Goal: Task Accomplishment & Management: Use online tool/utility

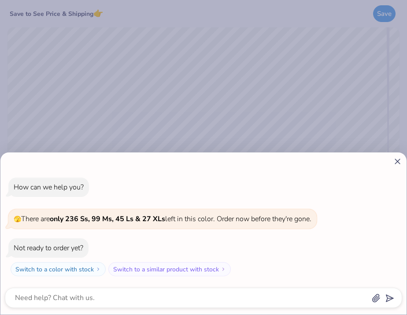
click at [147, 90] on div "How can we help you? 🫣 There are only 236 Ss, 99 Ms, 45 Ls & 27 XLs left in thi…" at bounding box center [203, 157] width 407 height 315
type textarea "x"
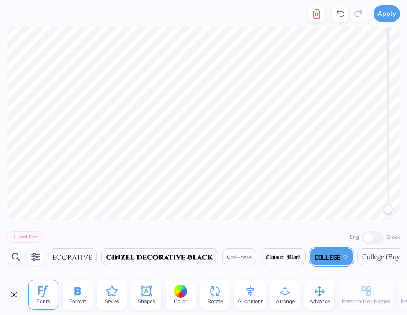
scroll to position [0, 3672]
type textarea "PHI ALPHA DELTA"
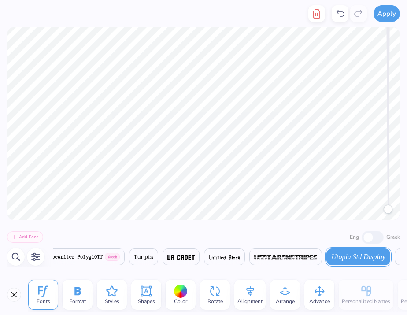
scroll to position [0, 16737]
type textarea "1"
type textarea "N"
type textarea "northeastern universtiy"
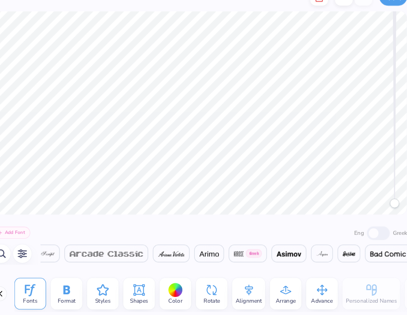
scroll to position [0, 947]
click at [176, 290] on div at bounding box center [181, 292] width 14 height 14
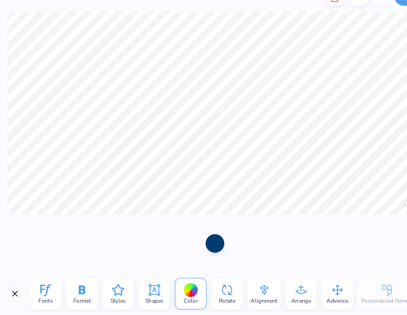
click at [207, 237] on div at bounding box center [204, 247] width 18 height 25
click at [176, 291] on div at bounding box center [181, 292] width 14 height 14
click at [159, 276] on div "Fonts Format Styles Shapes Color Rotate Alignment Arrange Advance Personalized …" at bounding box center [203, 295] width 407 height 41
click at [11, 296] on button "Close" at bounding box center [14, 295] width 14 height 14
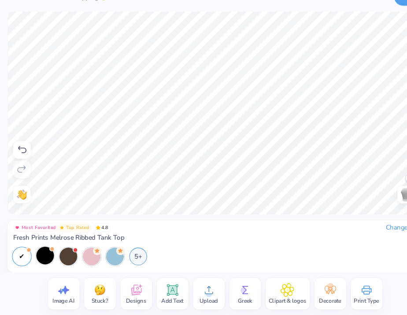
click at [45, 260] on div at bounding box center [42, 258] width 17 height 17
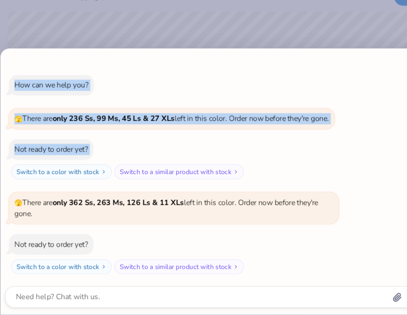
drag, startPoint x: 328, startPoint y: 74, endPoint x: 314, endPoint y: 178, distance: 104.6
click at [314, 178] on div "How can we help you? 🫣 There are only 236 Ss, 99 Ms, 45 Ls & 27 XLs left in thi…" at bounding box center [203, 189] width 407 height 252
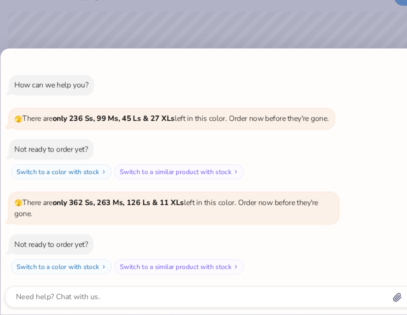
click at [320, 54] on div "How can we help you? 🫣 There are only 236 Ss, 99 Ms, 45 Ls & 27 XLs left in thi…" at bounding box center [203, 157] width 407 height 315
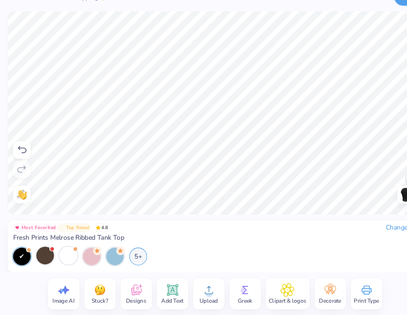
click at [62, 260] on div at bounding box center [64, 258] width 17 height 17
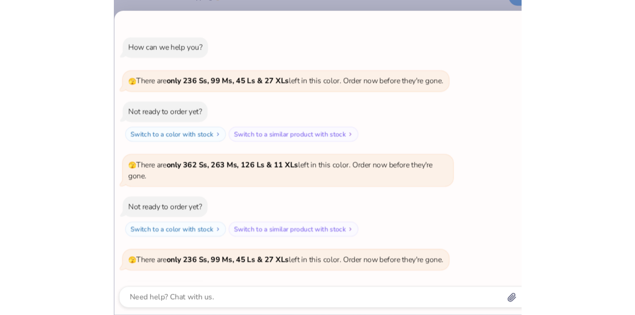
scroll to position [44, 0]
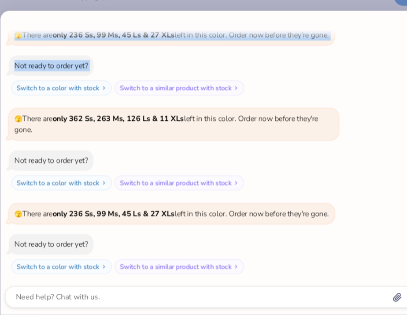
drag, startPoint x: 293, startPoint y: 33, endPoint x: 291, endPoint y: 138, distance: 105.4
click at [292, 136] on div "How can we help you? 🫣 There are only 236 Ss, 99 Ms, 45 Ls & 27 XLs left in thi…" at bounding box center [203, 171] width 407 height 288
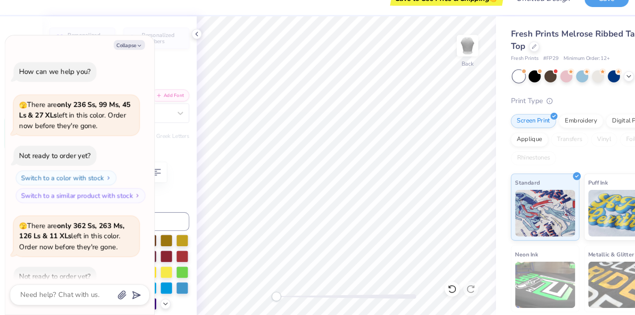
scroll to position [163, 0]
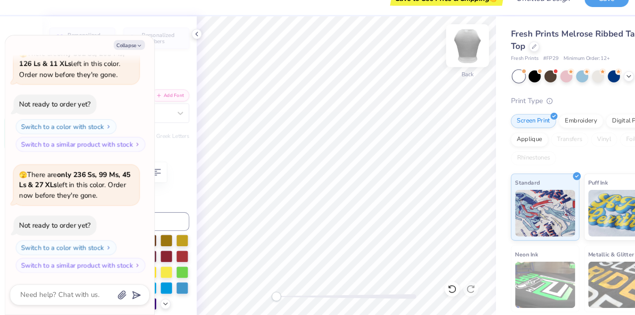
click at [407, 55] on img at bounding box center [442, 59] width 35 height 35
click at [187, 47] on icon at bounding box center [186, 48] width 7 height 7
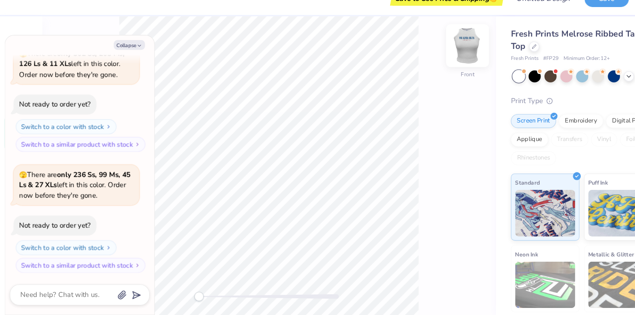
click at [407, 61] on img at bounding box center [442, 59] width 35 height 35
click at [127, 61] on button "Collapse" at bounding box center [123, 59] width 30 height 9
type textarea "x"
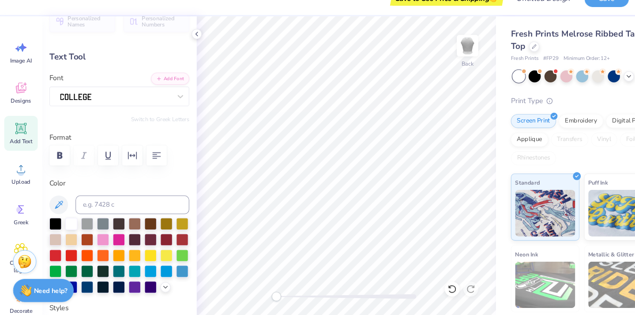
scroll to position [16, 0]
click at [138, 286] on div at bounding box center [142, 287] width 11 height 11
type input "4.39"
type input "0.48"
type input "4.96"
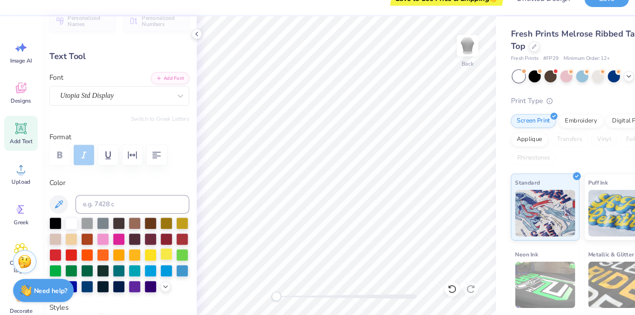
click at [156, 256] on div at bounding box center [157, 257] width 11 height 11
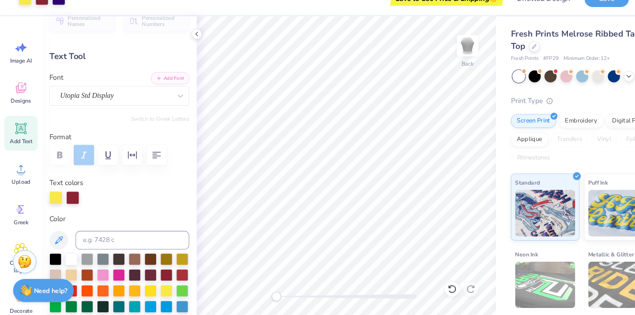
scroll to position [0, 0]
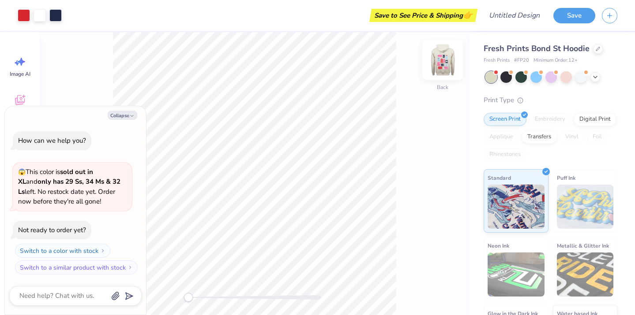
click at [439, 62] on img at bounding box center [442, 59] width 35 height 35
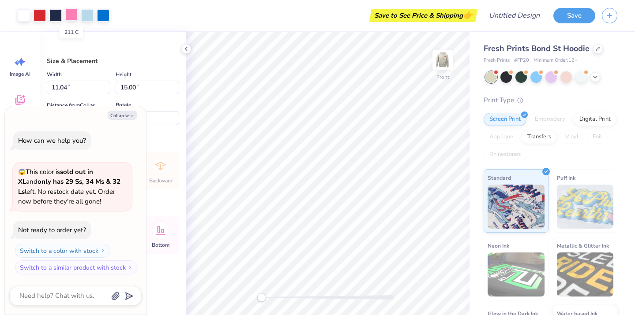
click at [67, 17] on div at bounding box center [71, 14] width 12 height 12
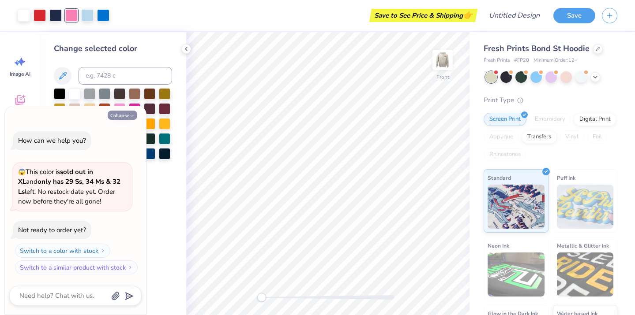
click at [124, 115] on button "Collapse" at bounding box center [123, 115] width 30 height 9
type textarea "x"
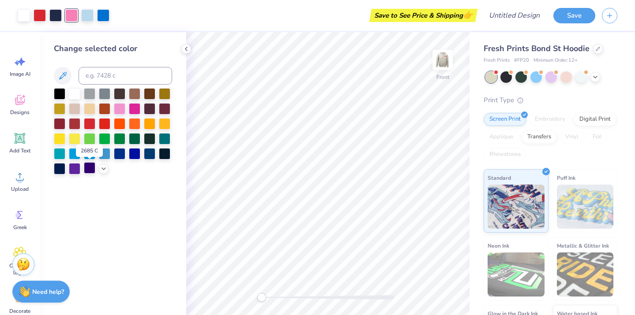
click at [86, 170] on div at bounding box center [89, 167] width 11 height 11
click at [41, 17] on div at bounding box center [40, 14] width 12 height 12
click at [62, 138] on div at bounding box center [59, 137] width 11 height 11
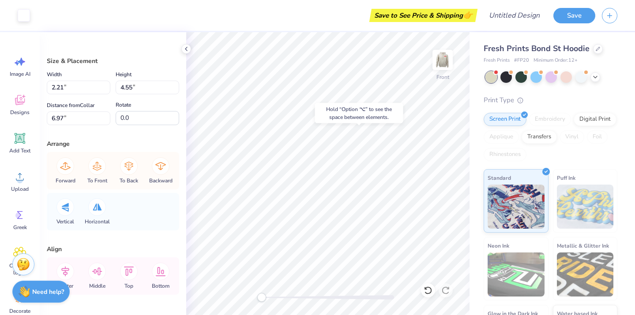
type input "1.32"
type input "4.26"
type input "11.13"
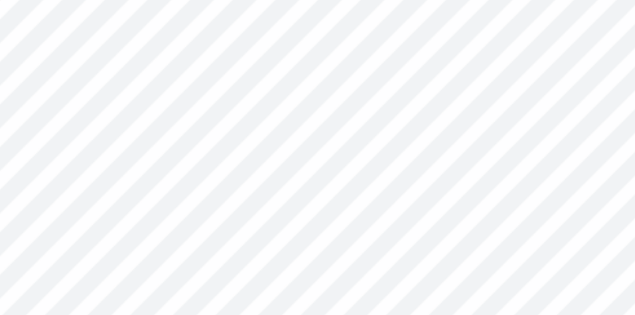
type textarea "s"
type textarea "N"
type textarea "Northeastern"
type input "0.39"
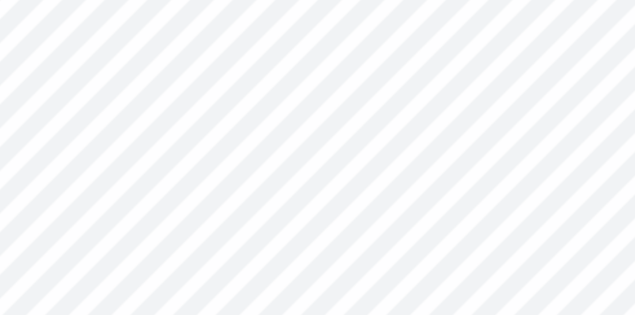
type input "2.81"
type input "13.26"
type input "0.47"
type input "3.34"
type input "11.50"
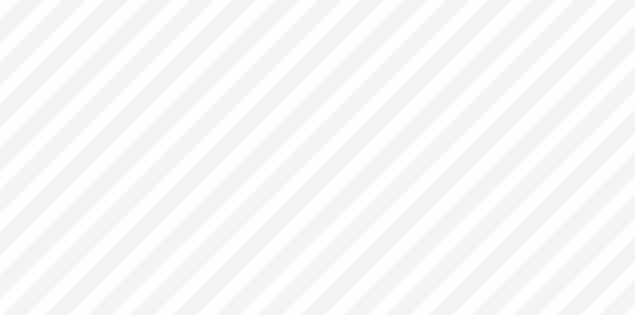
type input "0.0"
type textarea "Phi Alpha Delta"
type input "3.36"
type input "1.78"
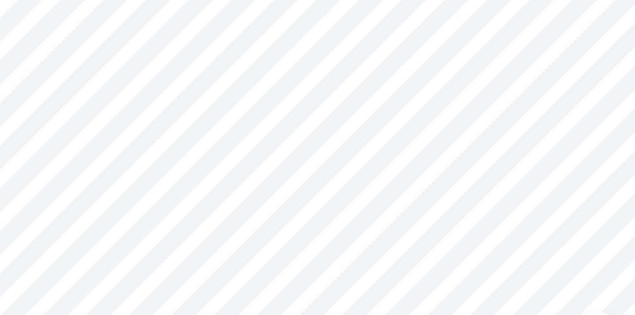
type input "19.51"
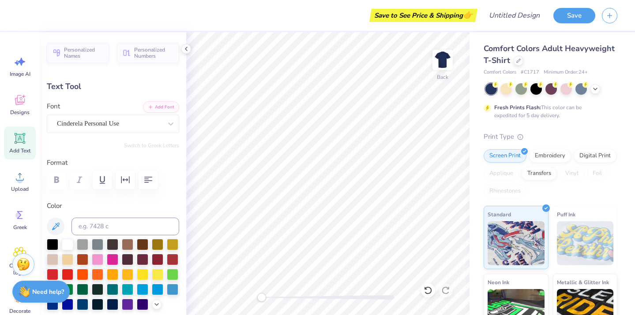
type textarea "pad"
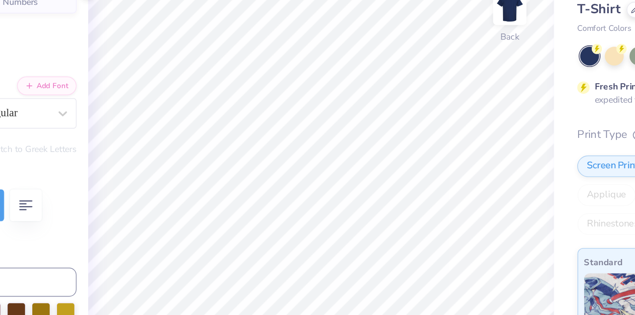
type input "4.85"
type input "0.71"
type input "3.32"
type textarea "B"
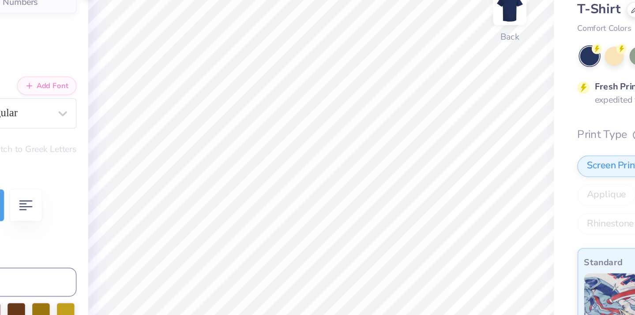
type textarea "NORTHEASTERN UNIVERSITY"
type input "5.68"
type input "0.77"
type input "3.50"
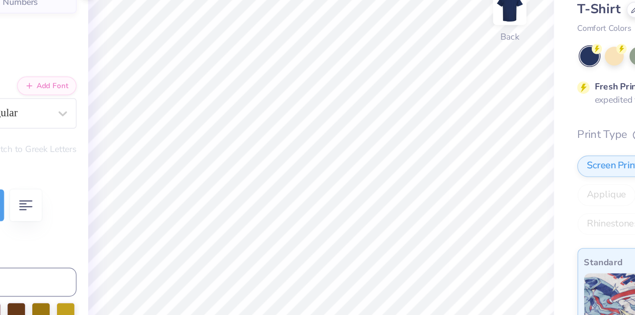
type textarea "N"
type textarea "PHI ALPHA DELTA"
type input "4.78"
type input "0.70"
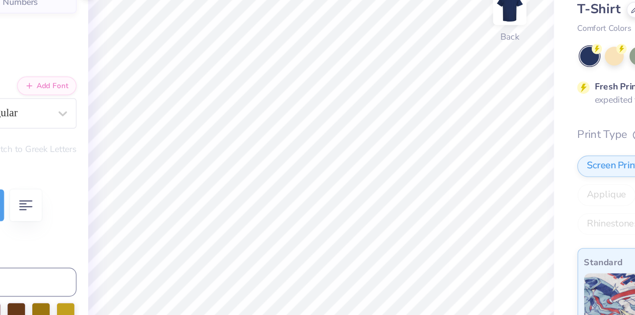
type input "8.44"
type textarea "D"
type textarea "NORTHEASTERN UNIVERSITY"
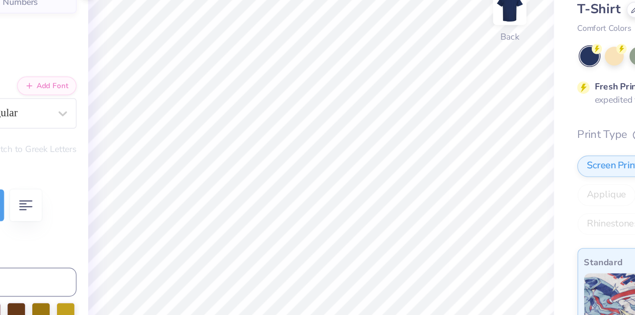
scroll to position [0, 5]
type input "6.94"
type input "3.62"
type input "4.42"
type input "6.93"
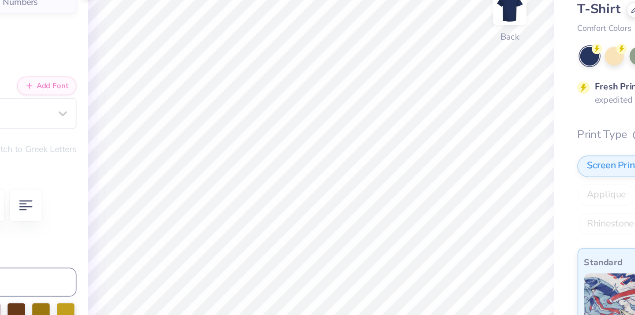
type input "4.02"
type input "4.24"
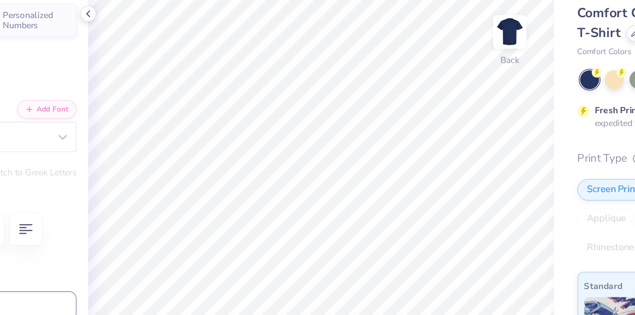
type input "6.94"
type input "3.62"
type input "4.19"
type input "3.47"
type input "0.60"
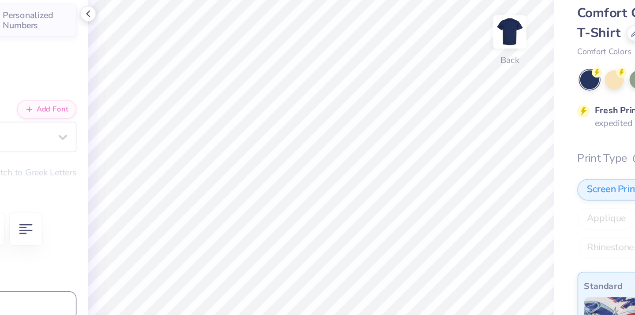
type input "3.59"
type input "6.94"
type input "3.62"
type input "4.19"
type input "6.93"
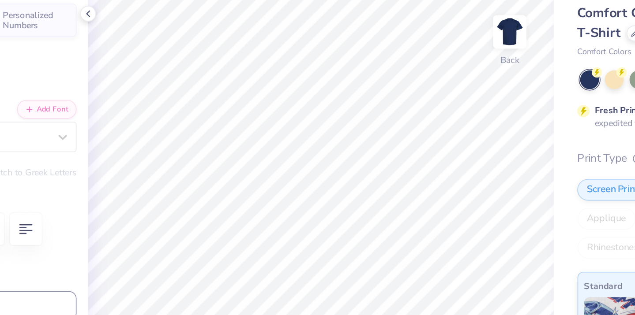
type input "4.02"
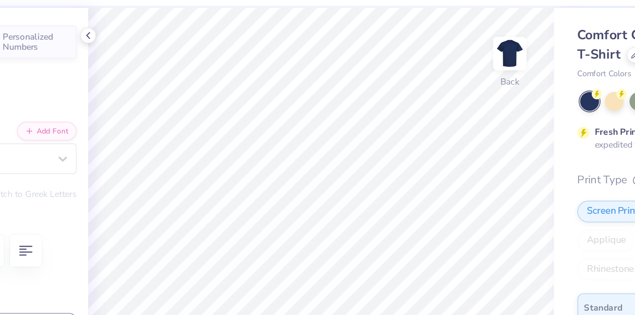
type input "4.35"
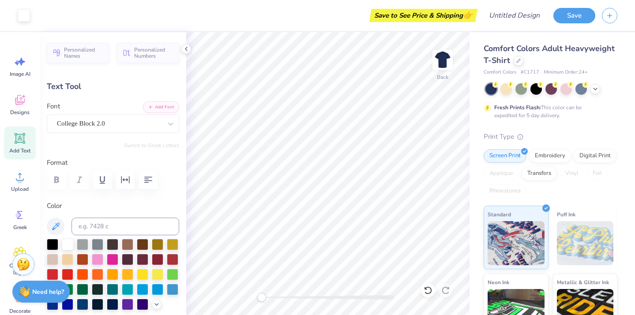
click at [26, 141] on icon at bounding box center [19, 138] width 13 height 13
type input "5.59"
type input "1.62"
type input "11.69"
click at [81, 128] on div "Super Dream" at bounding box center [109, 124] width 107 height 14
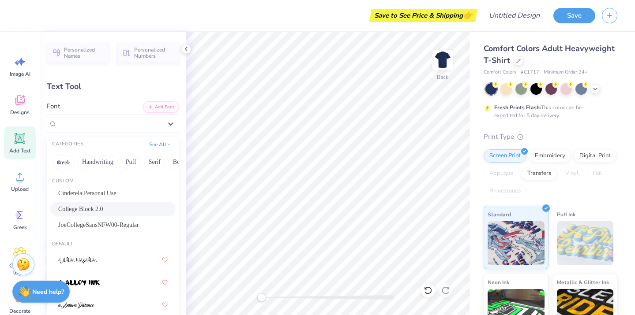
click at [100, 209] on span "College Block 2.0" at bounding box center [80, 209] width 45 height 9
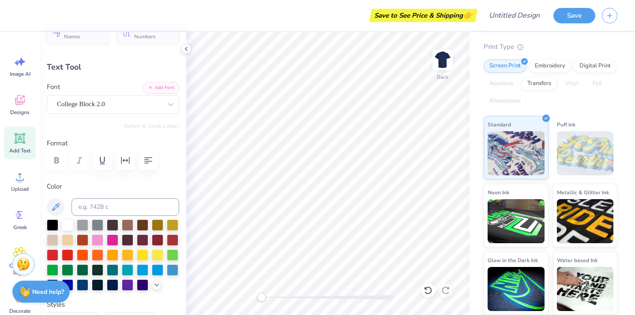
scroll to position [0, 0]
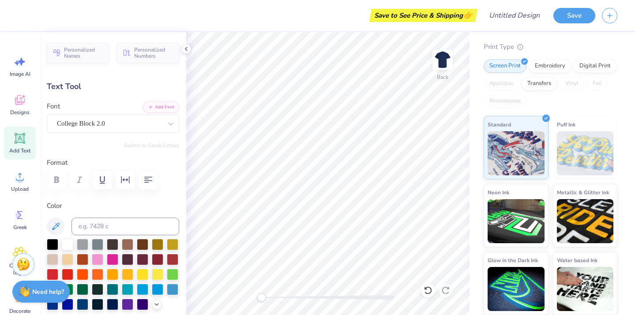
type textarea "1902"
type input "3.98"
type input "2.03"
type input "11.48"
click at [152, 119] on div "College Block 2.0" at bounding box center [109, 124] width 107 height 14
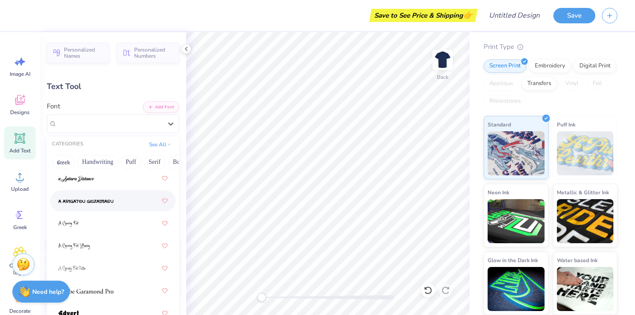
scroll to position [131, 0]
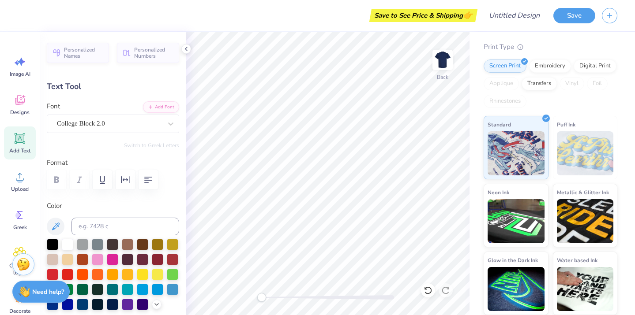
click at [183, 147] on div "Personalized Names Personalized Numbers Text Tool Add Font Font College Block 2…" at bounding box center [113, 173] width 146 height 283
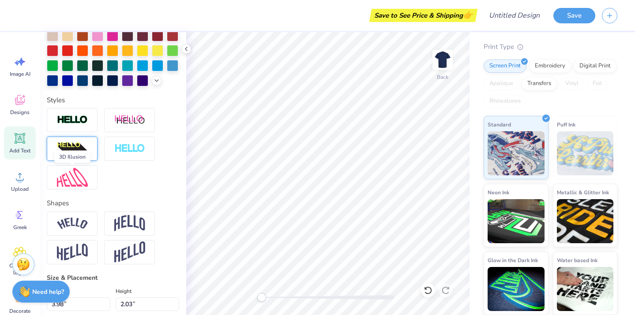
scroll to position [235, 0]
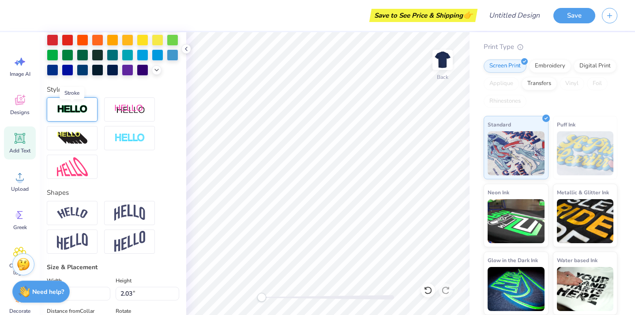
click at [86, 111] on img at bounding box center [72, 110] width 31 height 10
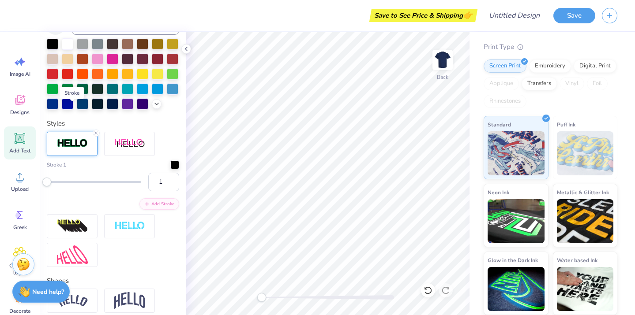
scroll to position [269, 0]
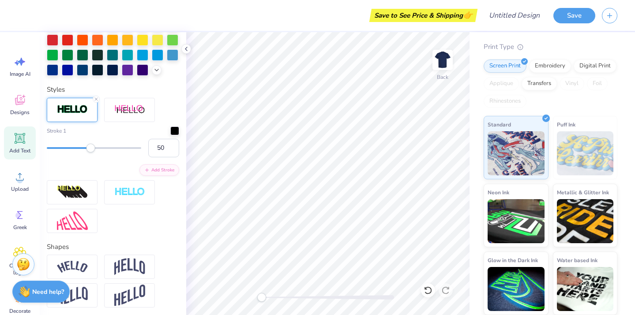
type input "51"
drag, startPoint x: 46, startPoint y: 149, endPoint x: 94, endPoint y: 149, distance: 48.1
click at [95, 149] on div "Accessibility label" at bounding box center [94, 148] width 9 height 9
type input "24"
drag, startPoint x: 94, startPoint y: 149, endPoint x: 68, endPoint y: 150, distance: 26.5
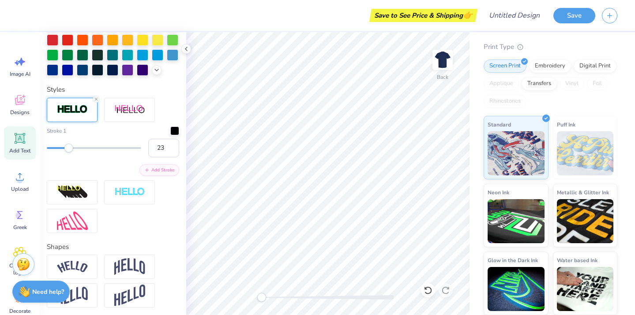
click at [68, 150] on div "Accessibility label" at bounding box center [68, 148] width 9 height 9
type input "1"
drag, startPoint x: 64, startPoint y: 147, endPoint x: 31, endPoint y: 147, distance: 33.1
click at [31, 147] on div "Save to See Price & Shipping 👉 Design Title Save Image AI Designs Add Text Uplo…" at bounding box center [317, 157] width 635 height 315
type input "4.01"
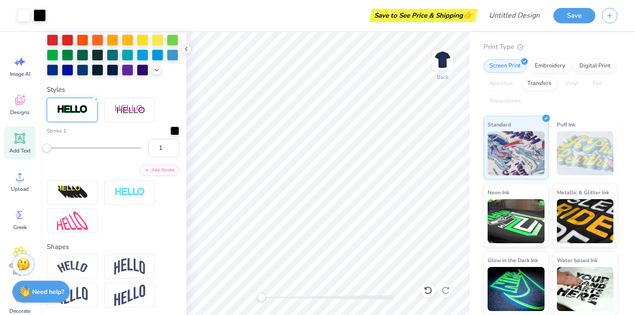
type input "2.06"
type input "11.47"
click at [173, 144] on input "2" at bounding box center [163, 148] width 31 height 19
click at [173, 144] on input "3" at bounding box center [163, 148] width 31 height 19
click at [173, 144] on input "4" at bounding box center [163, 148] width 31 height 19
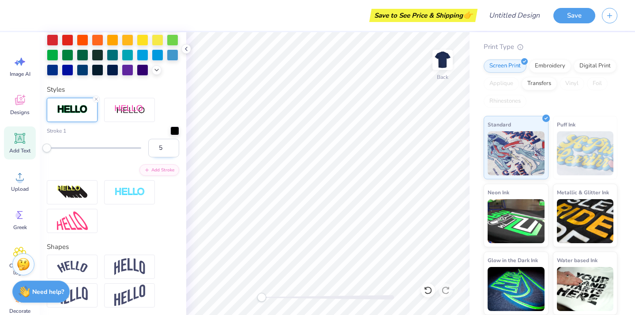
click at [173, 144] on input "5" at bounding box center [163, 148] width 31 height 19
click at [173, 144] on input "6" at bounding box center [163, 148] width 31 height 19
click at [173, 144] on input "7" at bounding box center [163, 148] width 31 height 19
click at [173, 144] on input "8" at bounding box center [163, 148] width 31 height 19
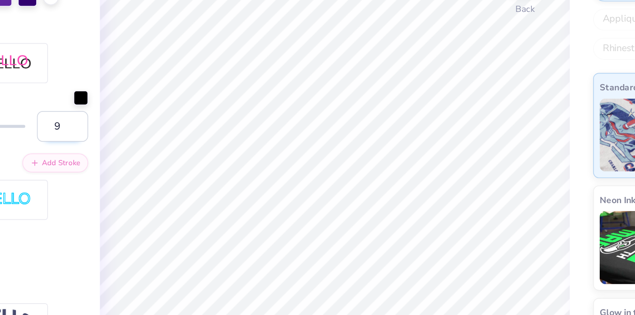
click at [172, 146] on input "9" at bounding box center [163, 148] width 31 height 19
click at [172, 146] on input "10" at bounding box center [163, 148] width 31 height 19
click at [172, 146] on input "11" at bounding box center [163, 148] width 31 height 19
click at [172, 146] on input "12" at bounding box center [163, 148] width 31 height 19
click at [172, 146] on input "13" at bounding box center [163, 148] width 31 height 19
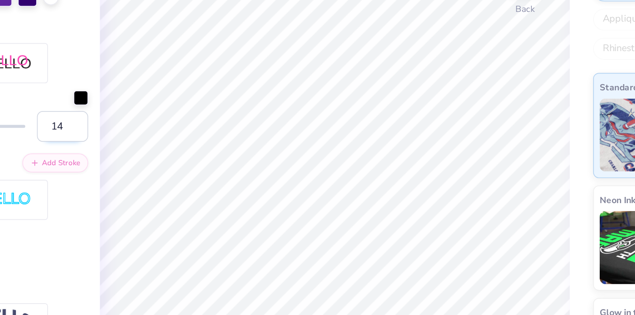
click at [172, 146] on input "14" at bounding box center [163, 148] width 31 height 19
click at [172, 146] on input "15" at bounding box center [163, 148] width 31 height 19
click at [172, 146] on input "16" at bounding box center [163, 148] width 31 height 19
click at [172, 146] on input "17" at bounding box center [163, 148] width 31 height 19
click at [172, 146] on input "18" at bounding box center [163, 148] width 31 height 19
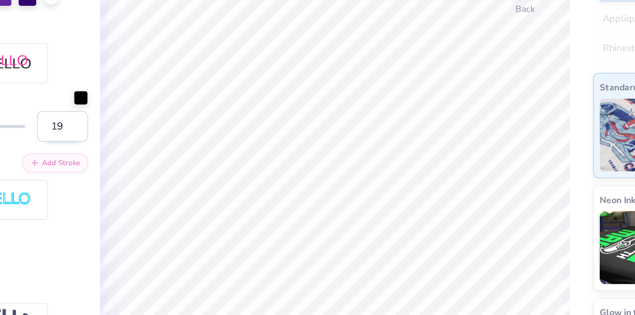
click at [172, 146] on input "19" at bounding box center [163, 148] width 31 height 19
click at [172, 146] on input "20" at bounding box center [163, 148] width 31 height 19
type input "21"
click at [172, 146] on input "21" at bounding box center [163, 148] width 31 height 19
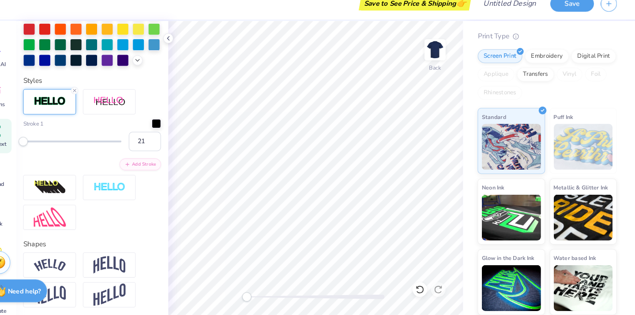
scroll to position [0, 0]
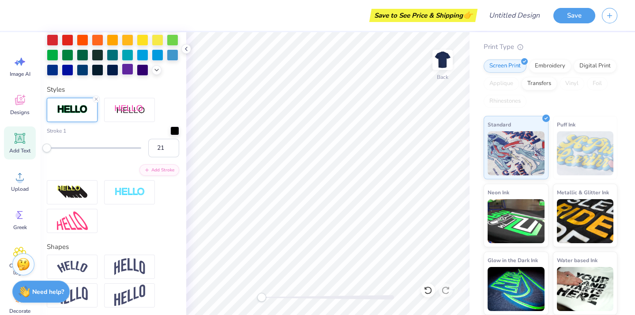
click at [123, 69] on div at bounding box center [127, 68] width 11 height 11
click at [143, 51] on div at bounding box center [142, 54] width 11 height 11
click at [143, 41] on div at bounding box center [142, 39] width 11 height 11
click at [144, 40] on div at bounding box center [142, 39] width 11 height 11
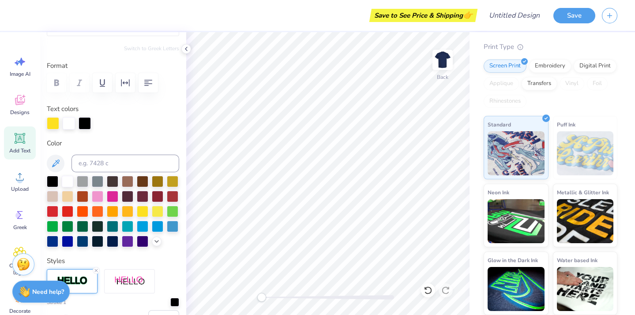
scroll to position [128, 0]
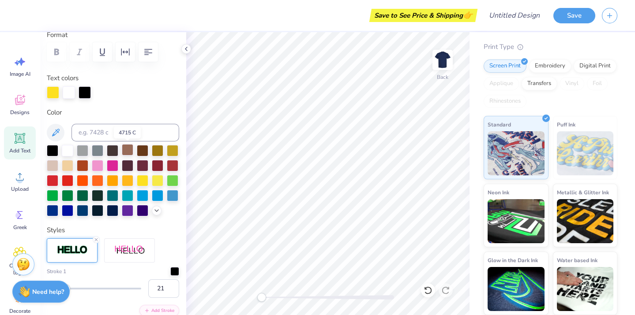
click at [122, 146] on div at bounding box center [127, 149] width 11 height 11
click at [63, 92] on div at bounding box center [69, 92] width 12 height 12
click at [128, 198] on div at bounding box center [127, 194] width 11 height 11
click at [54, 90] on div at bounding box center [53, 92] width 12 height 12
click at [86, 94] on div at bounding box center [84, 92] width 12 height 12
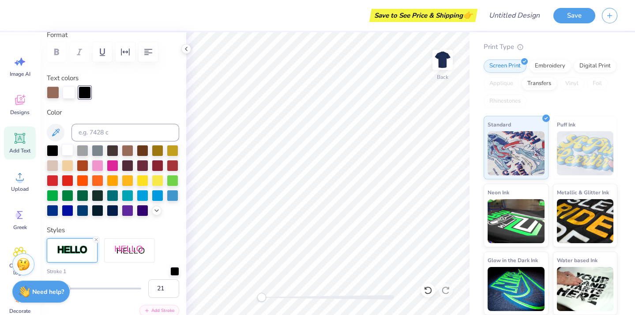
click at [67, 151] on div at bounding box center [67, 149] width 11 height 11
type input "4.62"
type input "2.67"
type input "11.16"
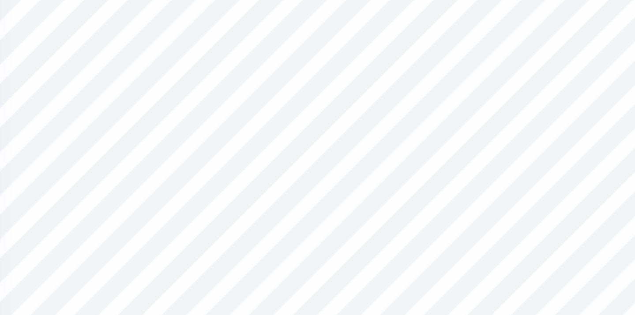
type input "0.60"
type input "0.69"
type input "4.82"
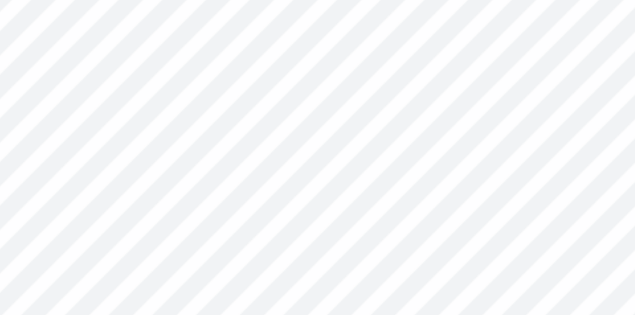
type input "0.42"
type input "0.48"
type input "0.60"
type input "0.69"
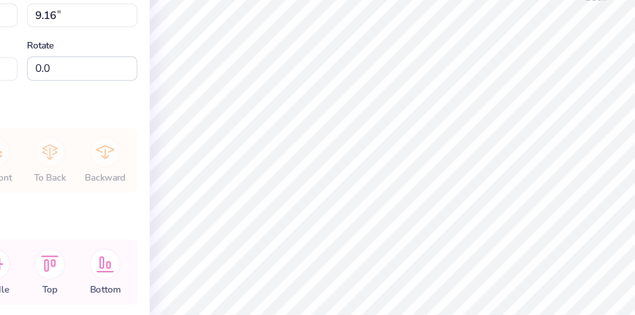
type input "7.22"
type input "9.16"
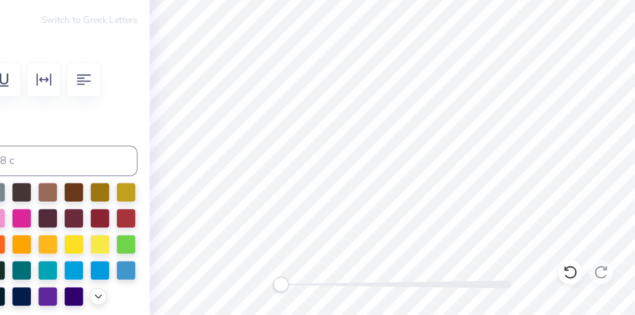
type textarea "A"
type input "1.21"
type input "1.22"
type input "8.26"
type textarea "l"
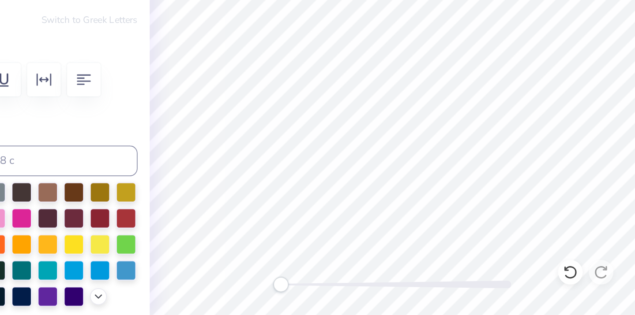
type input "1.58"
type input "1.65"
type input "8.20"
type textarea "h"
type input "1.21"
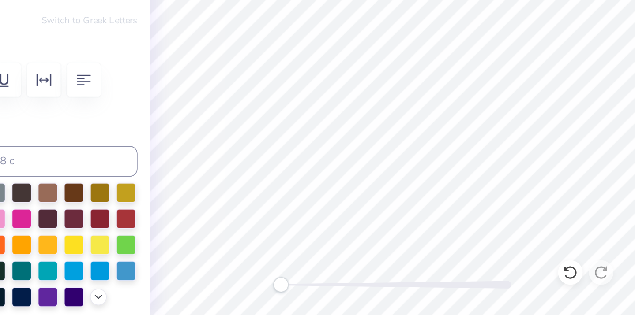
type input "1.22"
type input "8.41"
type input "1.58"
type input "1.65"
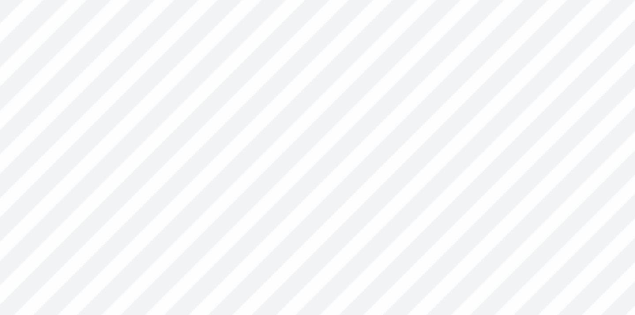
type input "8.73"
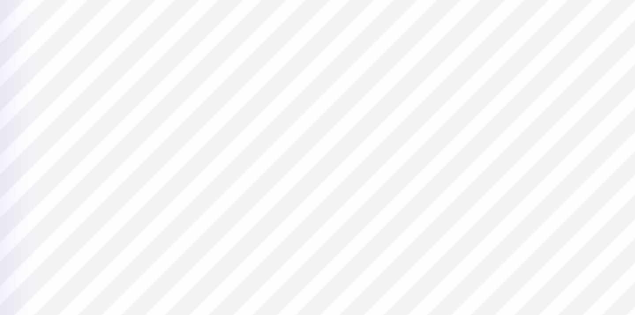
type input "0.91"
type input "1.80"
type input "7.97"
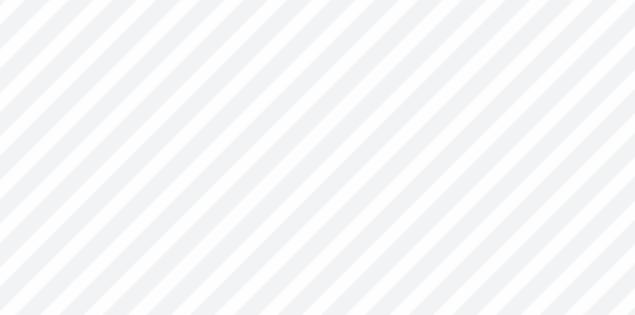
type input "1.58"
type input "1.65"
type input "8.63"
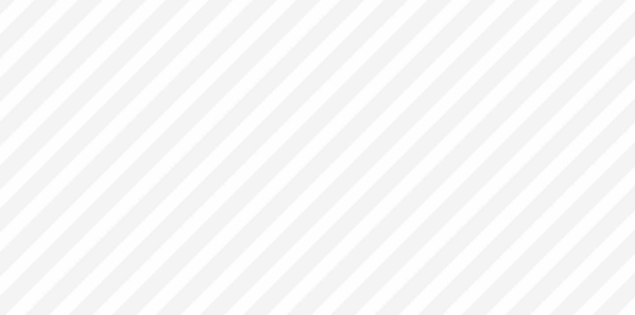
type input "1.81"
type input "1.76"
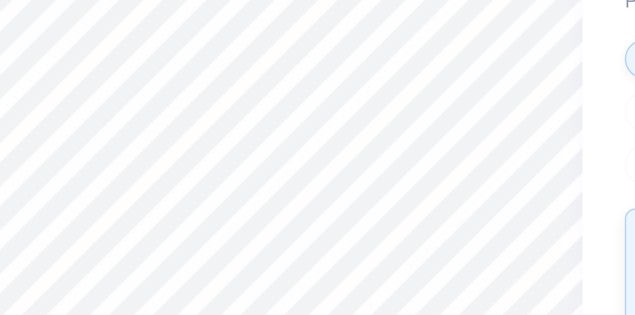
type input "7.97"
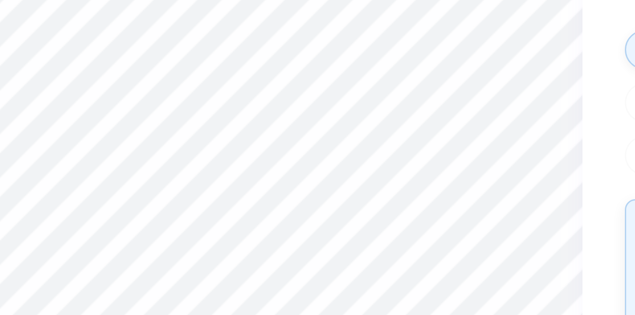
type input "0.91"
type input "1.80"
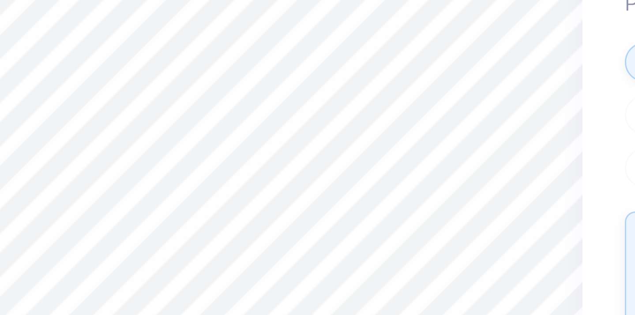
type input "1.58"
type input "1.65"
type input "10.51"
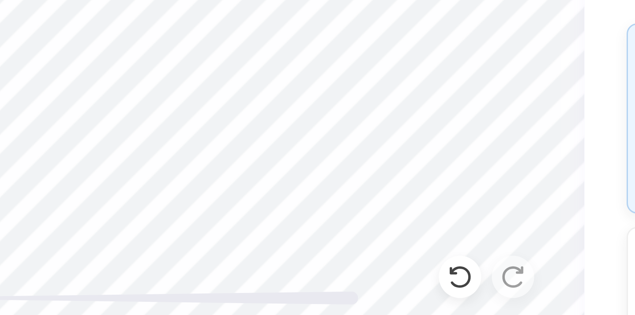
type textarea "d"
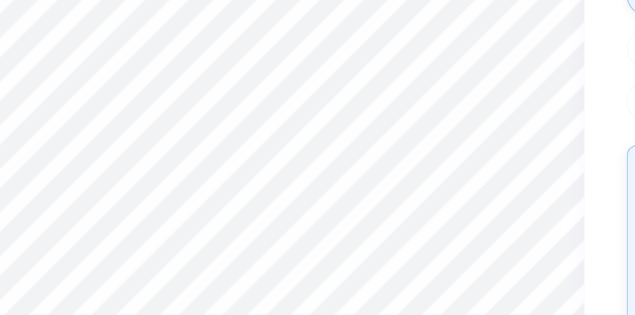
type input "1.12"
type input "1.22"
type input "10.43"
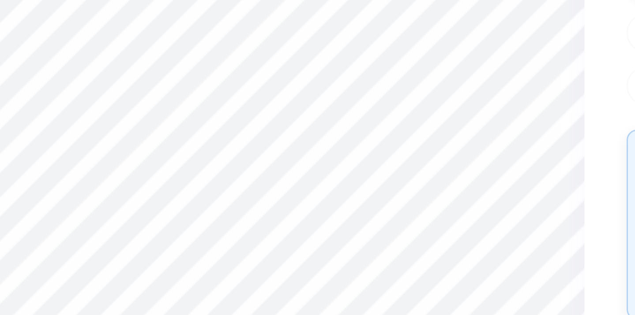
type textarea "el"
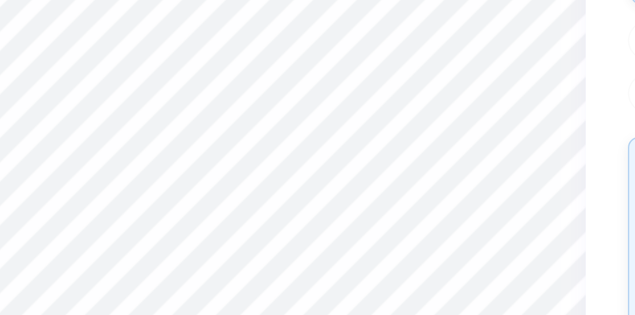
type input "1.50"
type input "1.83"
type input "10.42"
type input "2.06"
type input "9.86"
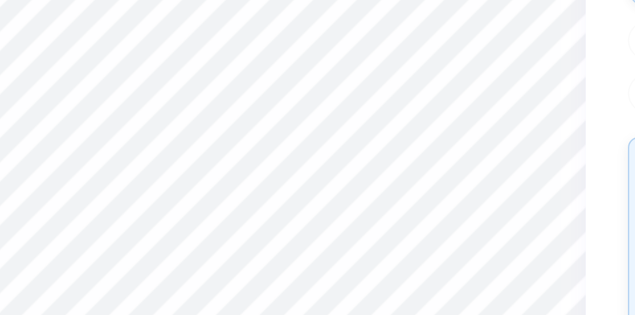
type input "0.89"
type input "1.75"
type input "10.12"
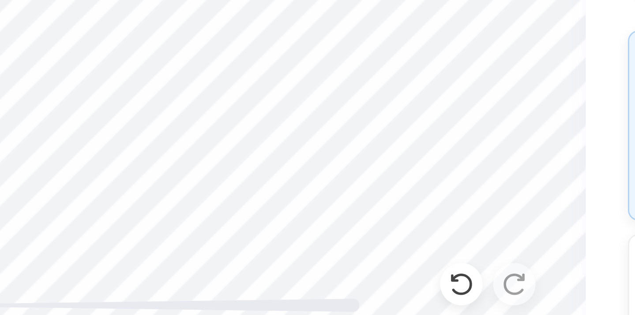
type textarea "ta"
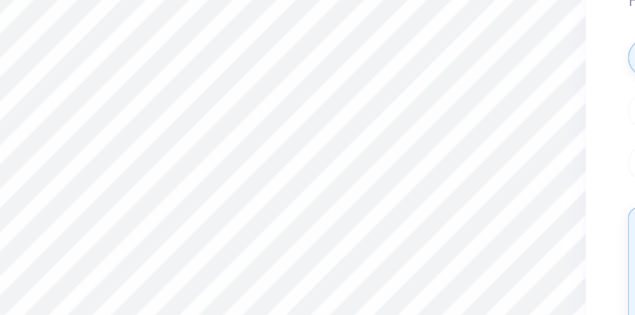
type input "0.91"
type input "1.80"
type input "7.87"
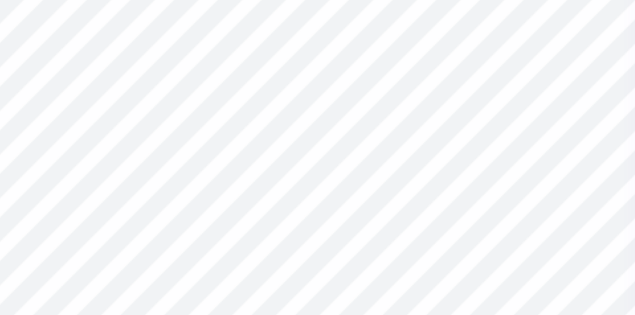
type input "1.44"
type input "8.04"
type input "1.58"
type input "1.65"
type input "8.53"
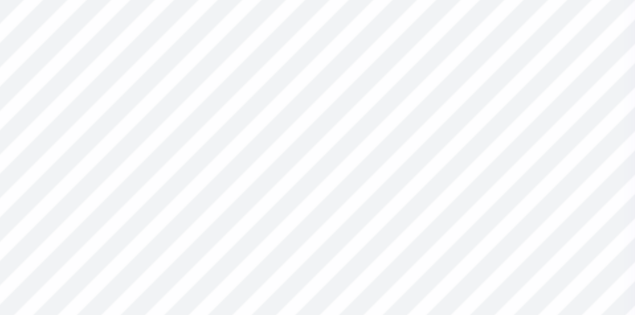
type input "1.44"
type input "1.80"
type input "8.04"
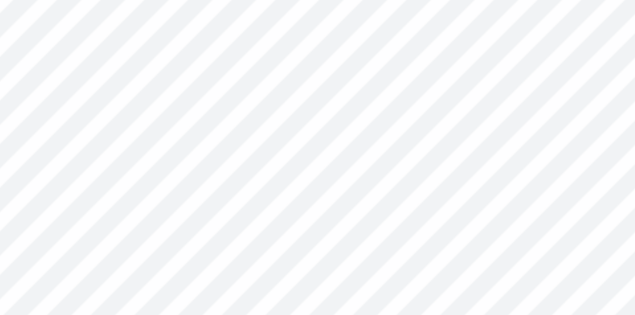
type input "1.93"
type input "1.56"
type input "10.27"
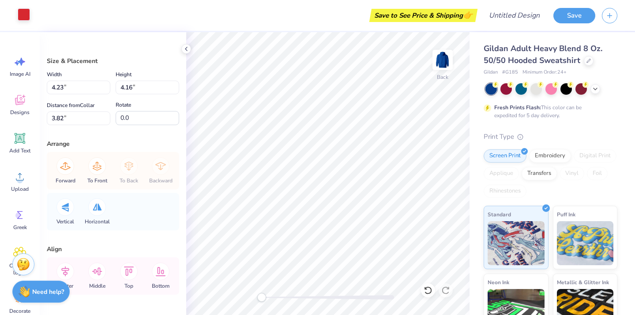
click at [21, 15] on div at bounding box center [24, 14] width 12 height 12
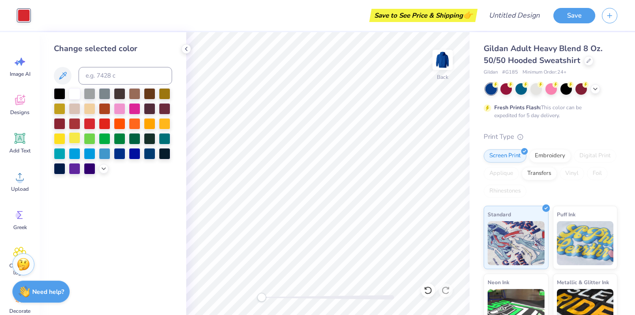
click at [74, 139] on div at bounding box center [74, 137] width 11 height 11
click at [75, 168] on div at bounding box center [74, 167] width 11 height 11
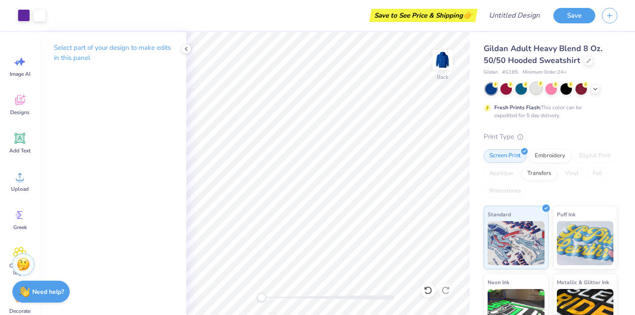
click at [538, 90] on div at bounding box center [535, 87] width 11 height 11
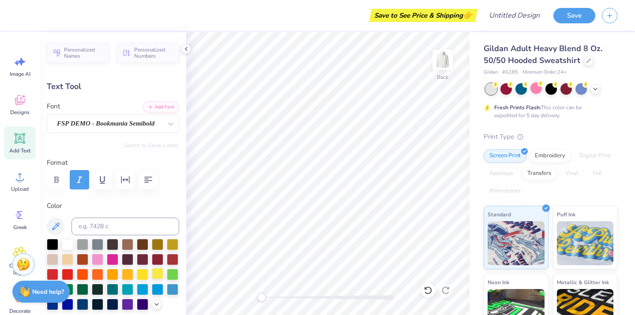
click at [157, 271] on div at bounding box center [157, 273] width 11 height 11
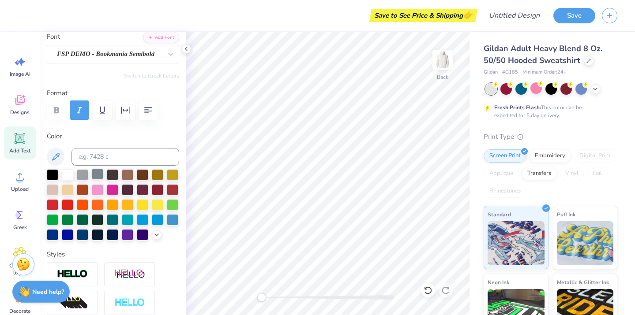
scroll to position [111, 0]
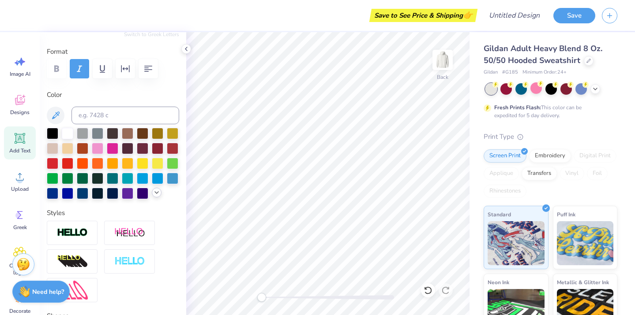
click at [155, 194] on icon at bounding box center [156, 192] width 7 height 7
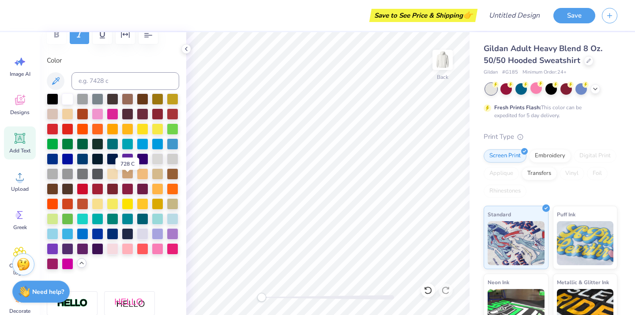
scroll to position [156, 0]
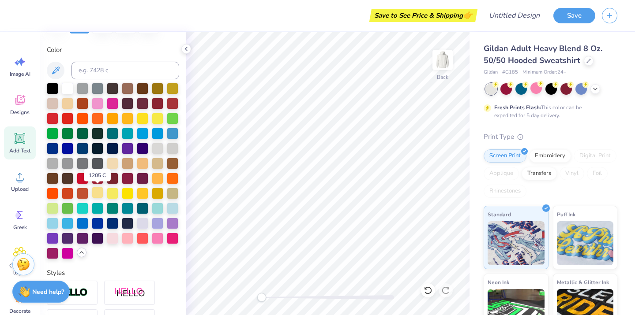
click at [100, 195] on div at bounding box center [97, 192] width 11 height 11
type input "1.58"
type input "1.65"
type input "6.47"
click at [101, 192] on div at bounding box center [97, 192] width 11 height 11
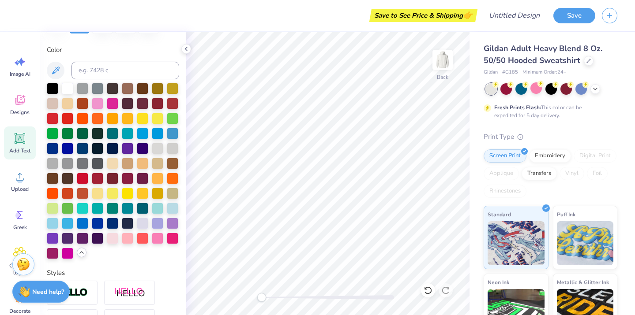
type input "1.44"
type input "1.80"
type input "5.79"
click at [98, 194] on div at bounding box center [97, 192] width 11 height 11
type input "0.95"
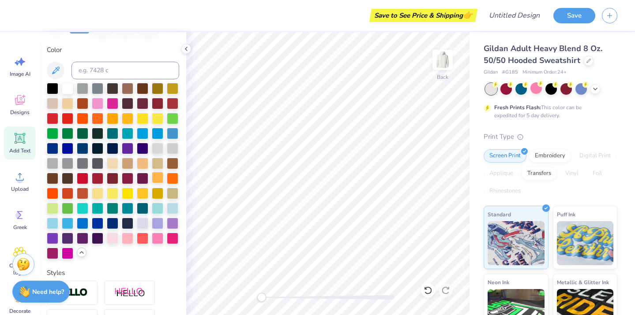
type input "1.87"
type input "5.89"
click at [97, 195] on div at bounding box center [97, 192] width 11 height 11
type input "1.81"
type input "1.76"
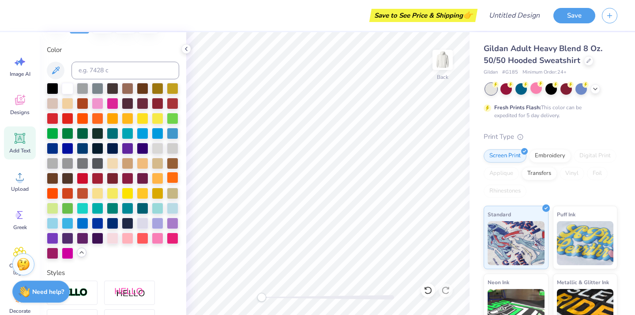
type input "8.17"
click at [98, 192] on div at bounding box center [97, 192] width 11 height 11
type input "1.58"
type input "1.65"
type input "8.33"
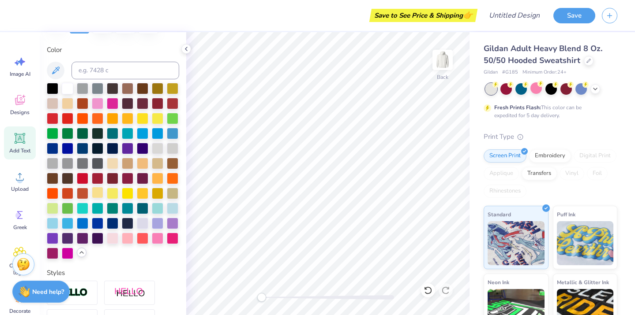
click at [96, 194] on div at bounding box center [97, 192] width 11 height 11
type input "0.91"
type input "1.80"
type input "7.87"
click at [97, 194] on div at bounding box center [97, 192] width 11 height 11
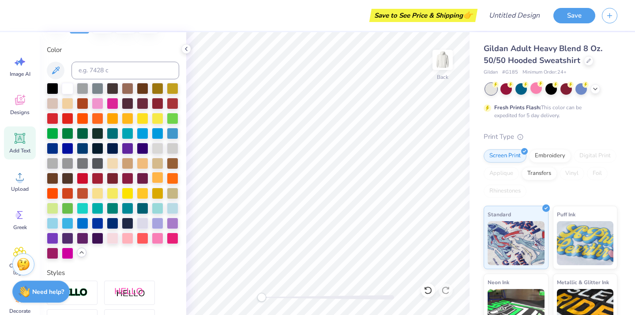
type input "1.44"
type input "8.04"
click at [101, 189] on div at bounding box center [97, 192] width 11 height 11
type input "1.21"
type input "1.22"
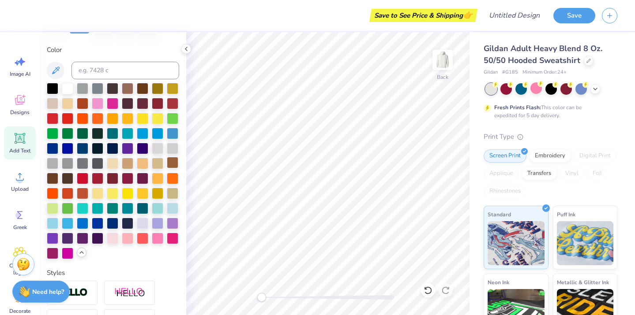
type input "8.33"
click at [99, 192] on div at bounding box center [97, 192] width 11 height 11
type input "1.50"
type input "1.83"
type input "10.17"
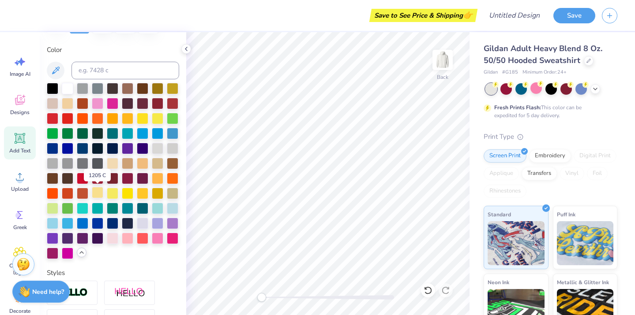
click at [100, 193] on div at bounding box center [97, 192] width 11 height 11
click at [95, 193] on div at bounding box center [97, 192] width 11 height 11
type input "1.93"
type input "1.56"
type input "10.31"
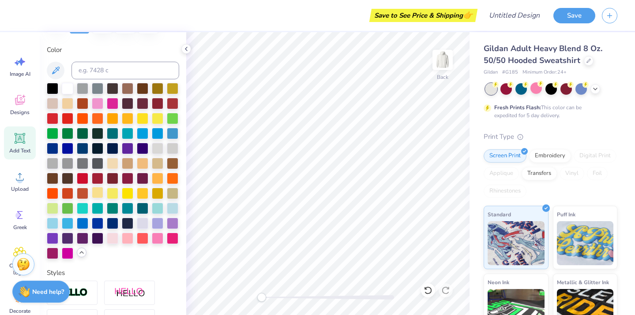
click at [98, 194] on div at bounding box center [97, 192] width 11 height 11
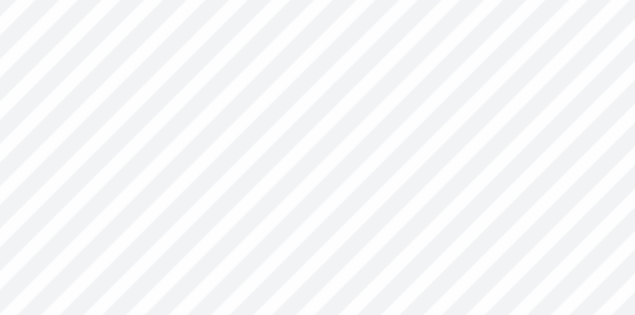
type input "1.58"
type input "1.65"
type input "8.33"
type input "0.91"
type input "1.80"
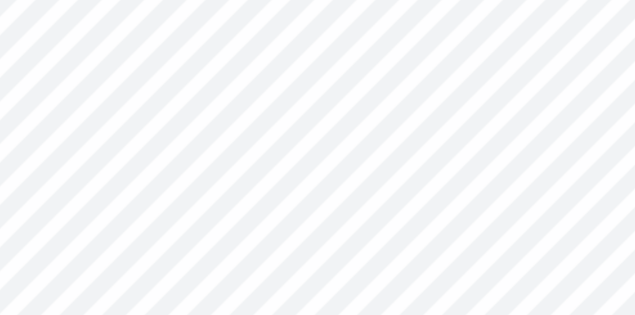
type input "7.77"
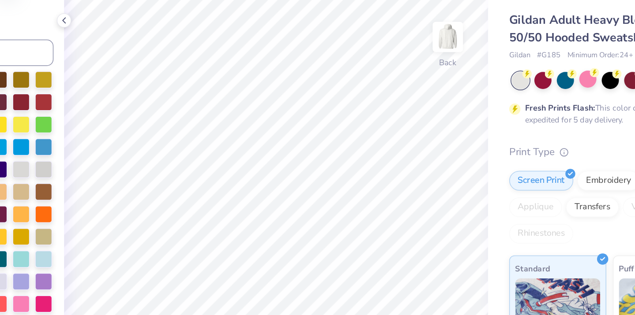
type input "1.34"
type input "1.92"
type input "3.00"
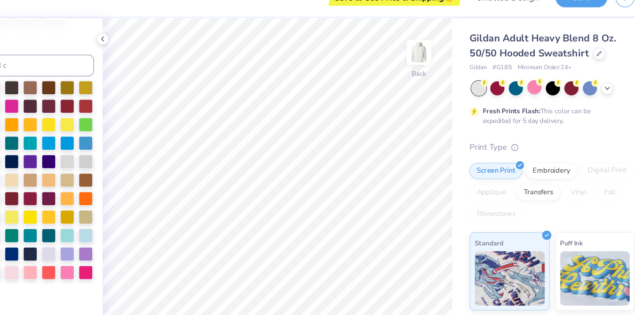
scroll to position [0, 0]
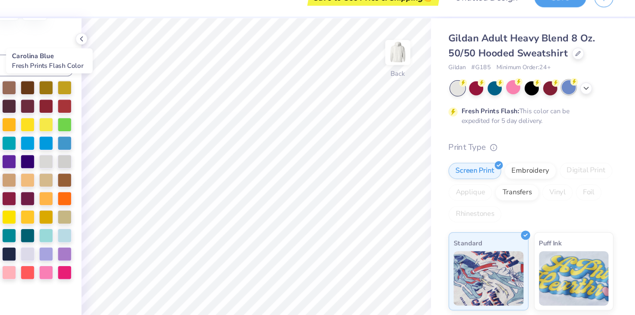
click at [579, 91] on div at bounding box center [580, 87] width 11 height 11
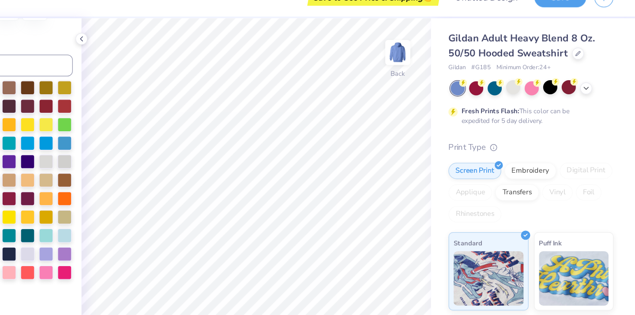
click at [562, 93] on div at bounding box center [565, 87] width 11 height 11
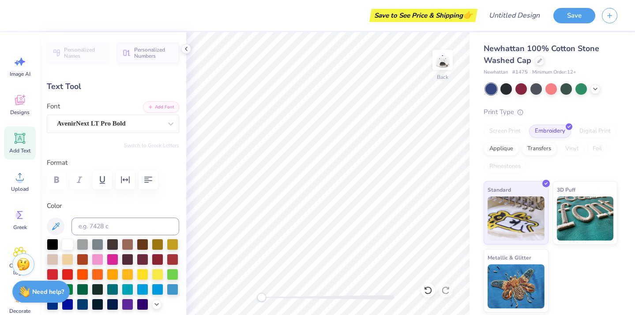
scroll to position [0, 0]
type textarea "PHI ALPHA"
type input "4.01"
type input "2.24"
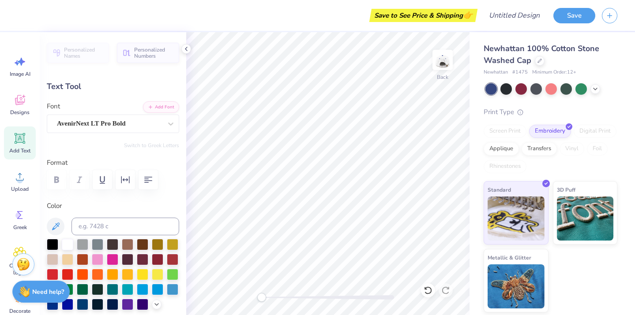
type textarea "ALPHA"
type input "0.83"
click at [23, 148] on span "Add Text" at bounding box center [19, 150] width 21 height 7
type input "1.79"
type input "0.52"
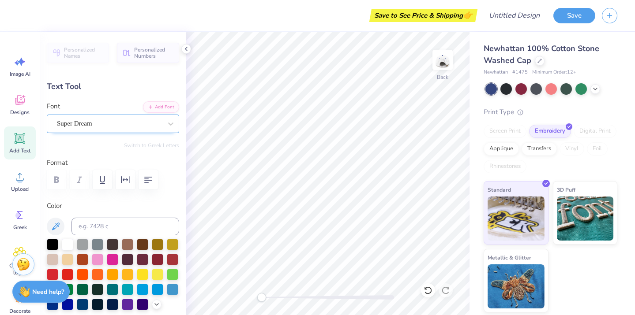
type input "4.01"
type input "0.83"
type input "1.79"
type input "0.52"
click at [114, 128] on div "Super Dream" at bounding box center [109, 124] width 107 height 14
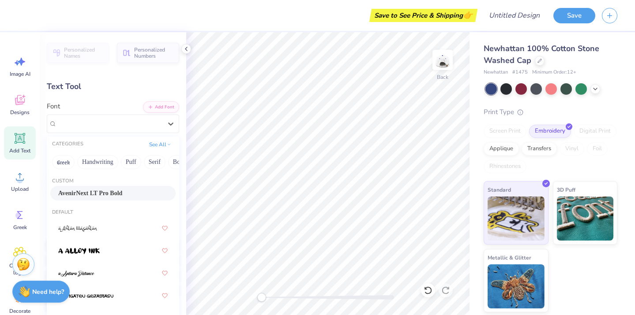
click at [97, 196] on span "AvenirNext LT Pro Bold" at bounding box center [90, 193] width 64 height 9
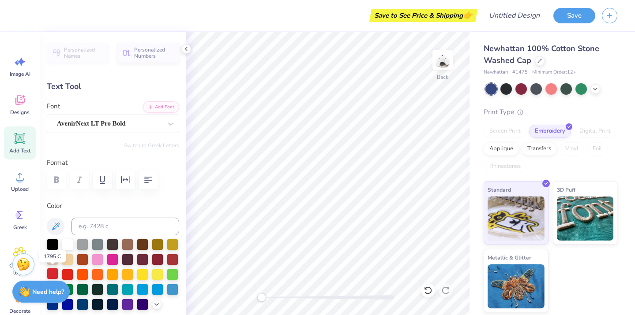
click at [56, 273] on div at bounding box center [52, 273] width 11 height 11
type textarea "PHI"
type input "2.02"
type input "0.91"
type input "4.84"
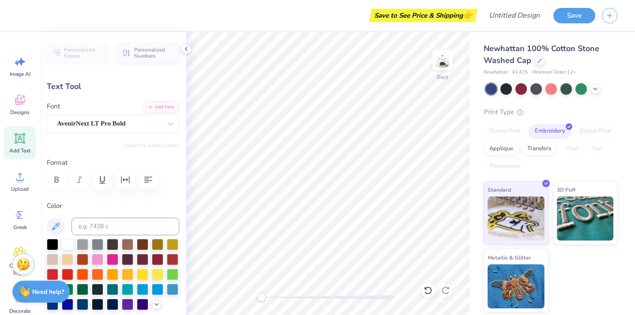
type input "0.88"
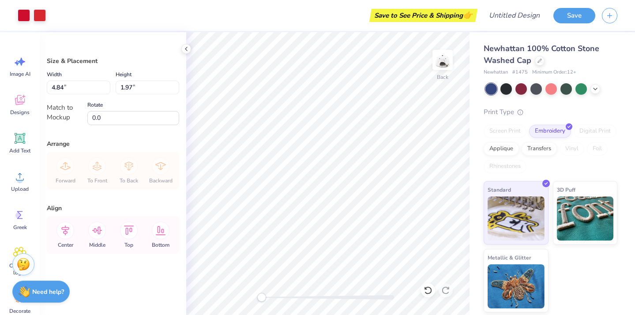
type input "3.07"
type input "1.25"
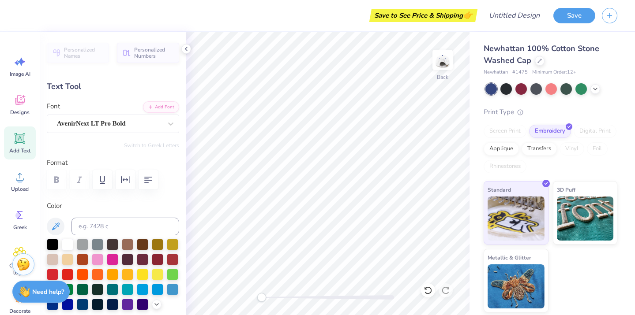
type input "3.07"
type input "0.55"
type textarea "DELTA."
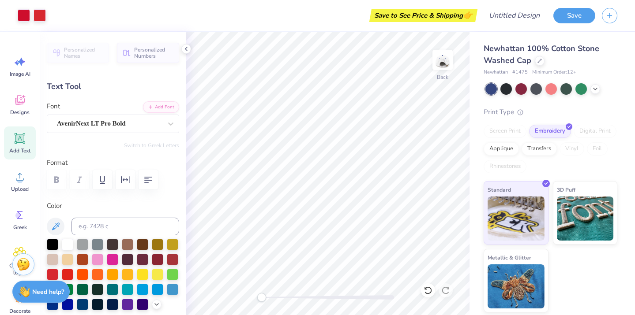
type input "2.42"
type input "0.53"
type input "1.28"
type input "0.58"
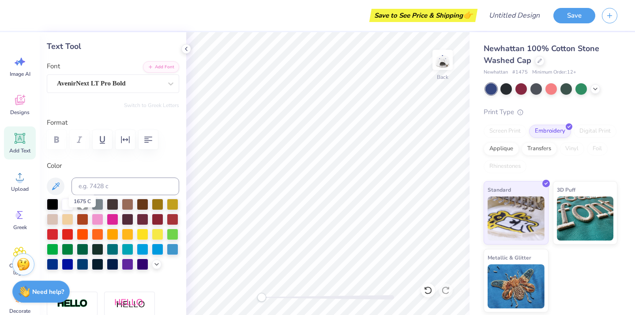
scroll to position [47, 0]
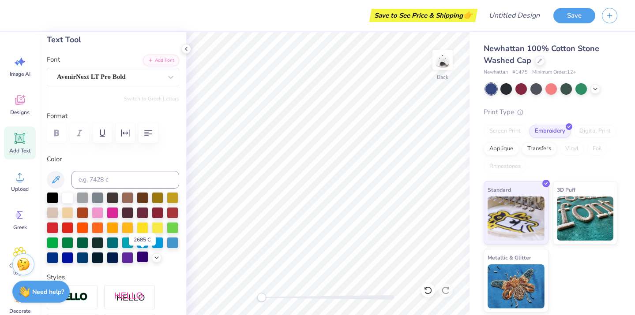
click at [143, 258] on div at bounding box center [142, 256] width 11 height 11
click at [129, 259] on div at bounding box center [127, 256] width 11 height 11
click at [156, 257] on polyline at bounding box center [157, 257] width 4 height 2
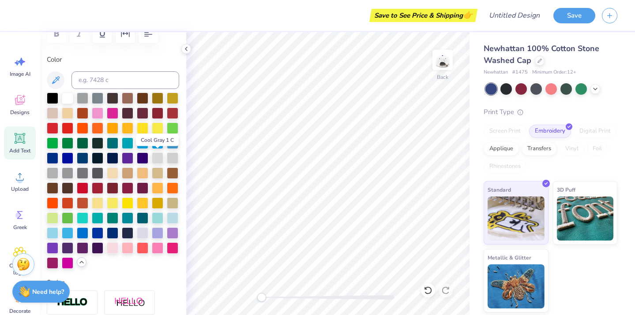
scroll to position [220, 0]
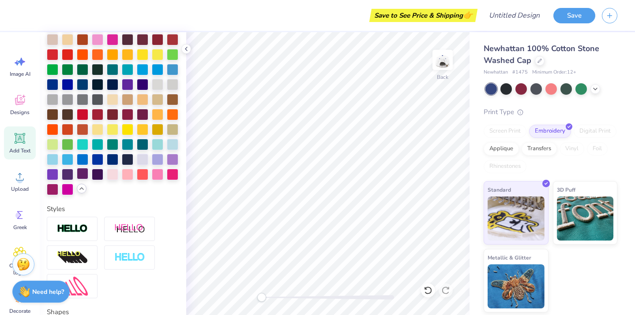
click at [82, 175] on div at bounding box center [82, 173] width 11 height 11
type input "2.54"
type input "0.53"
click at [82, 175] on div at bounding box center [82, 173] width 11 height 11
type input "2.42"
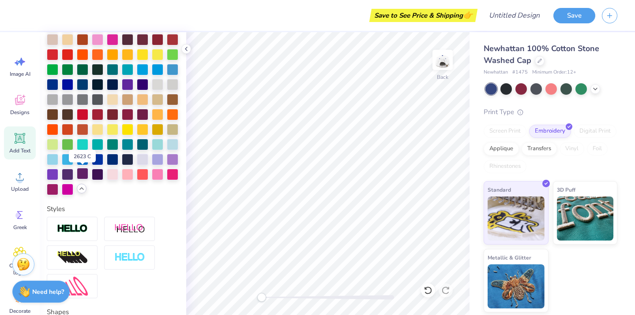
click at [82, 178] on div at bounding box center [82, 173] width 11 height 11
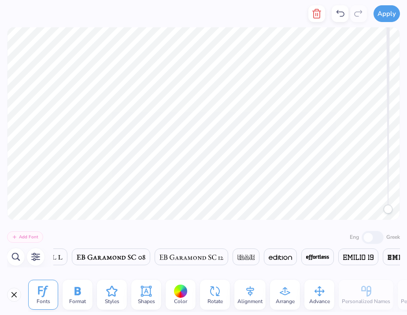
scroll to position [0, 6187]
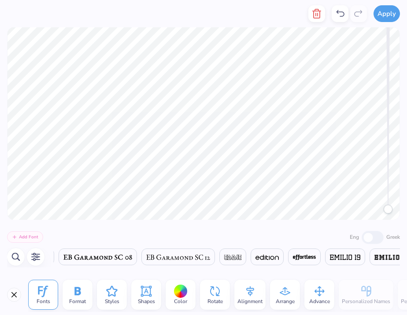
type textarea "PAD"
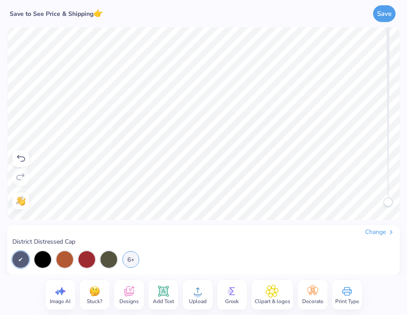
click at [164, 303] on span "Add Text" at bounding box center [163, 301] width 21 height 7
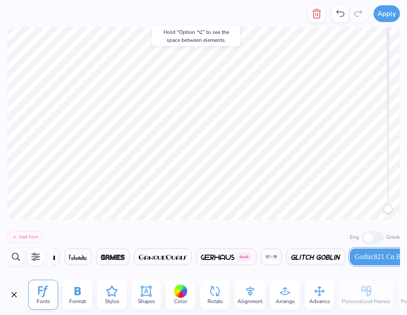
scroll to position [0, 7157]
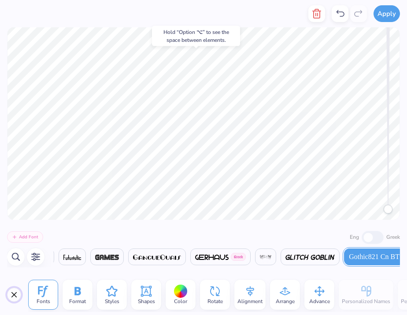
click at [17, 291] on button "Close" at bounding box center [14, 295] width 14 height 14
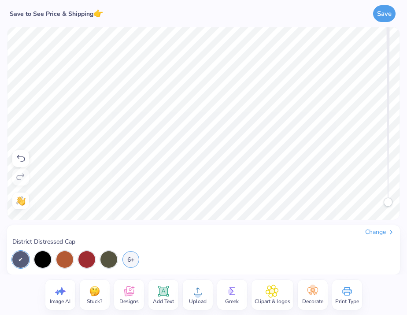
click at [237, 294] on icon at bounding box center [232, 291] width 13 height 13
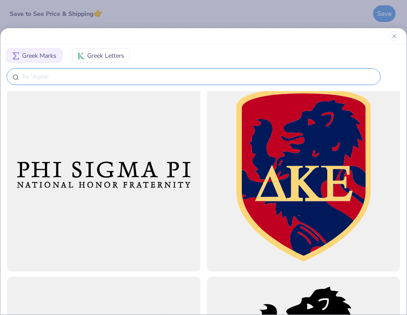
scroll to position [1416, 0]
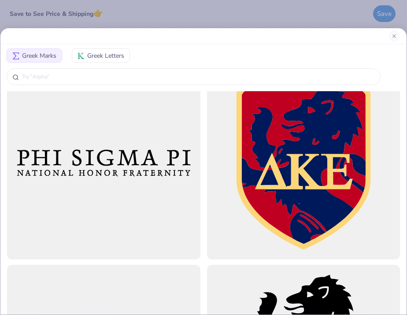
click at [147, 42] on div at bounding box center [203, 36] width 407 height 16
click at [112, 52] on span "Greek Letters" at bounding box center [105, 55] width 37 height 9
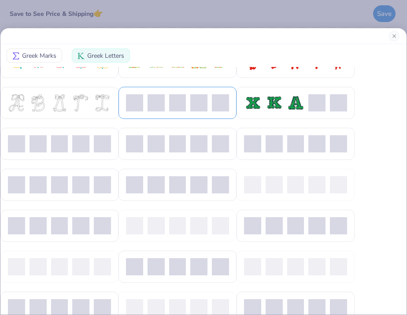
scroll to position [105, 0]
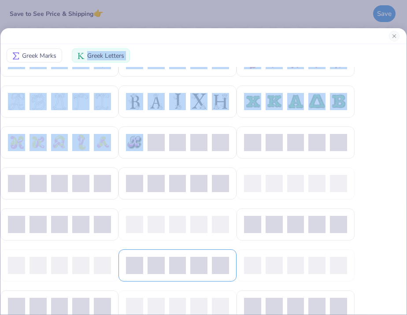
drag, startPoint x: 189, startPoint y: 44, endPoint x: 199, endPoint y: 280, distance: 236.2
click at [199, 279] on div "Greek Marks Greek Letters" at bounding box center [203, 179] width 407 height 271
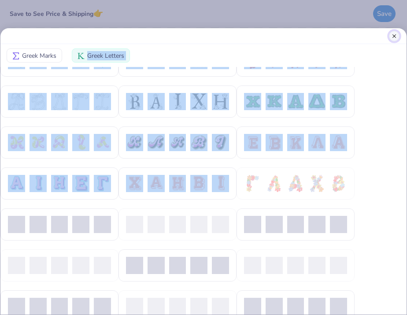
click at [392, 37] on button "Close" at bounding box center [394, 36] width 11 height 11
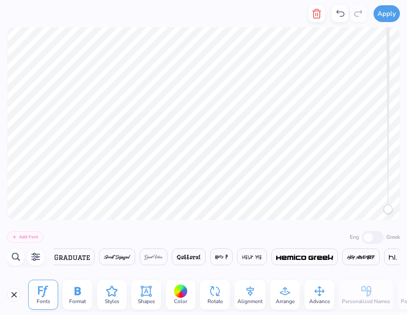
scroll to position [0, 0]
type textarea "northeastern university"
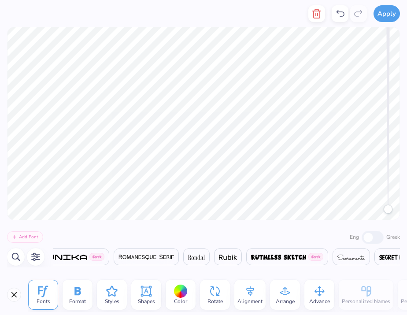
scroll to position [0, 14419]
click at [240, 262] on span at bounding box center [234, 257] width 18 height 11
click at [239, 256] on img at bounding box center [234, 257] width 18 height 5
click at [237, 259] on img at bounding box center [234, 257] width 18 height 5
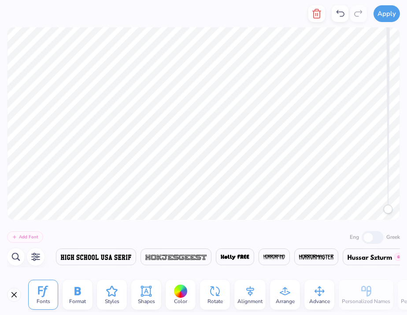
scroll to position [0, 8001]
click at [111, 255] on img at bounding box center [95, 257] width 71 height 5
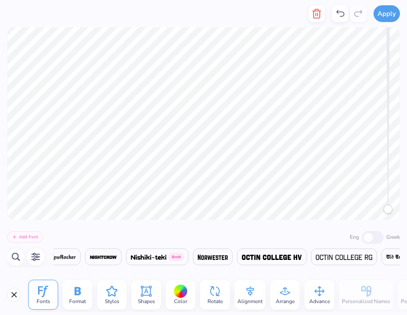
scroll to position [0, 12210]
click at [286, 260] on span at bounding box center [270, 257] width 60 height 11
click at [284, 259] on img at bounding box center [270, 257] width 60 height 5
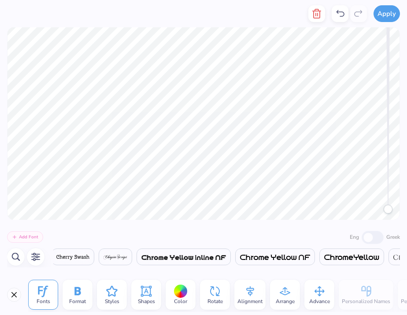
scroll to position [0, 3223]
click at [197, 259] on img at bounding box center [184, 257] width 85 height 5
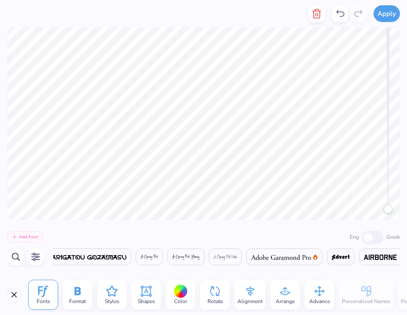
scroll to position [0, 0]
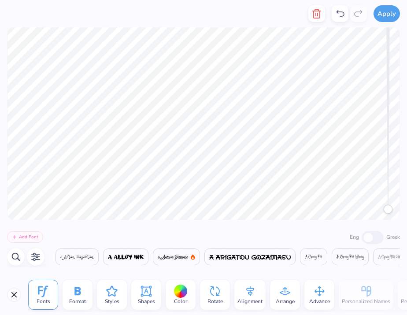
click at [129, 258] on img at bounding box center [126, 257] width 36 height 5
click at [239, 260] on img at bounding box center [253, 257] width 81 height 5
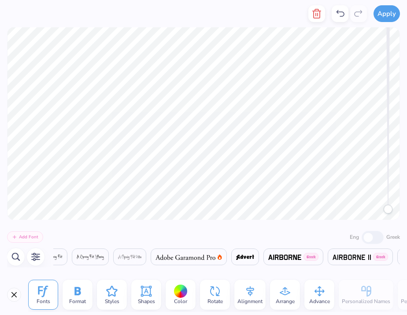
scroll to position [0, 265]
click at [292, 261] on span at bounding box center [283, 257] width 33 height 11
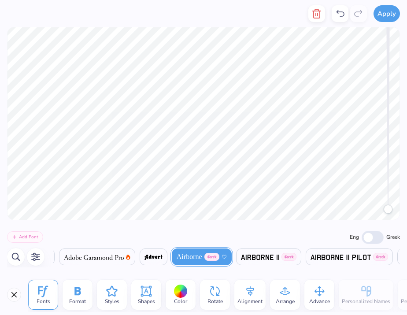
scroll to position [0, 391]
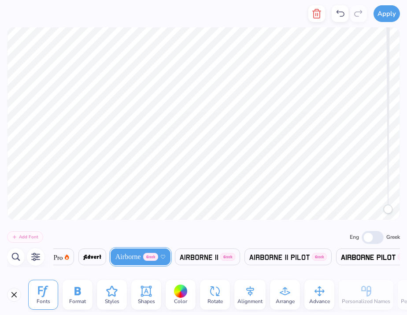
click at [219, 258] on img at bounding box center [199, 257] width 39 height 5
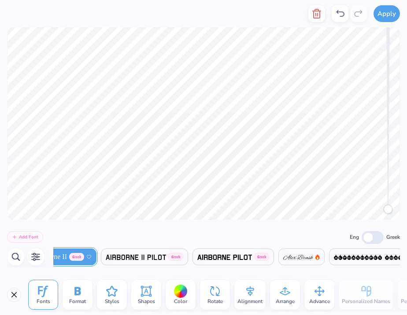
scroll to position [0, 530]
click at [251, 257] on img at bounding box center [223, 257] width 55 height 5
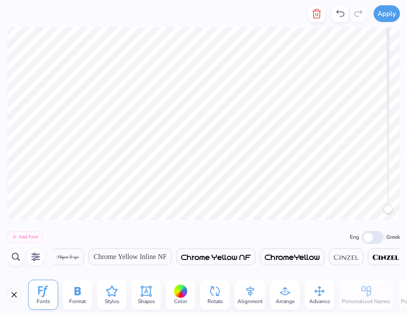
scroll to position [0, 3239]
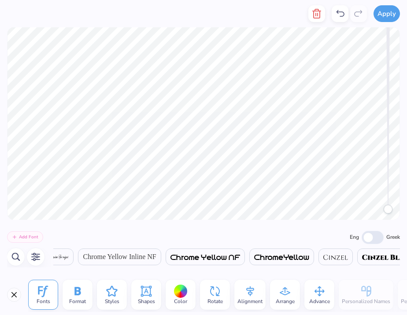
click at [161, 264] on div "Chrome Yellow Inline NF" at bounding box center [119, 257] width 83 height 17
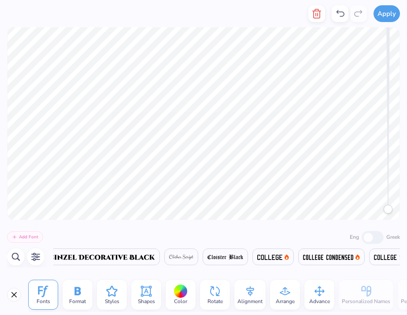
scroll to position [0, 3713]
click at [157, 257] on img at bounding box center [103, 257] width 107 height 5
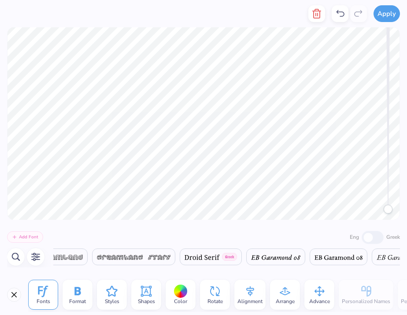
scroll to position [0, 5381]
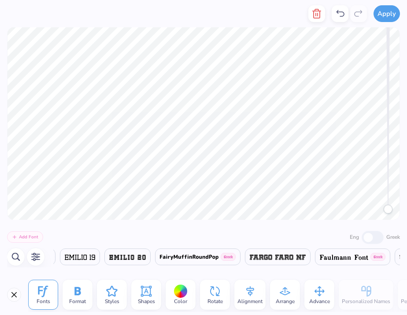
scroll to position [0, 6402]
click at [12, 258] on img at bounding box center [0, 257] width 23 height 5
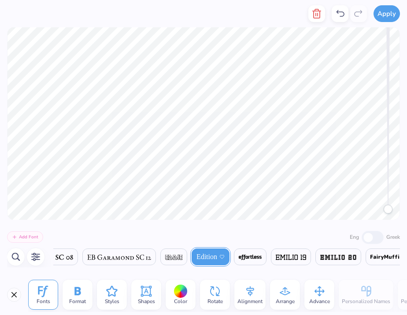
scroll to position [0, 6204]
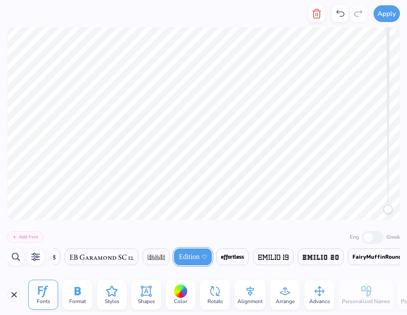
type textarea "PAD"
